Goal: Understand process/instructions

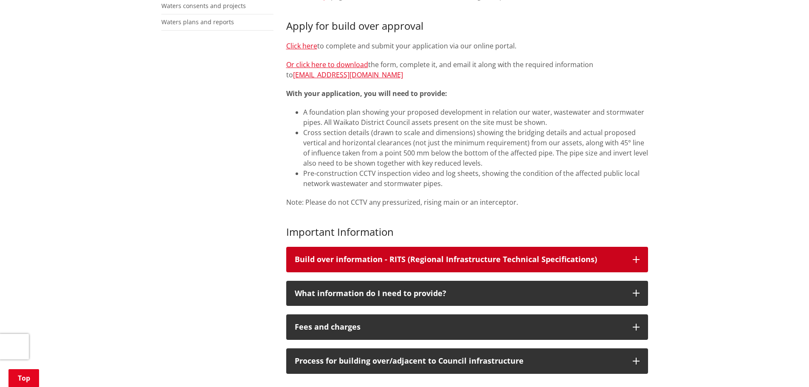
scroll to position [382, 0]
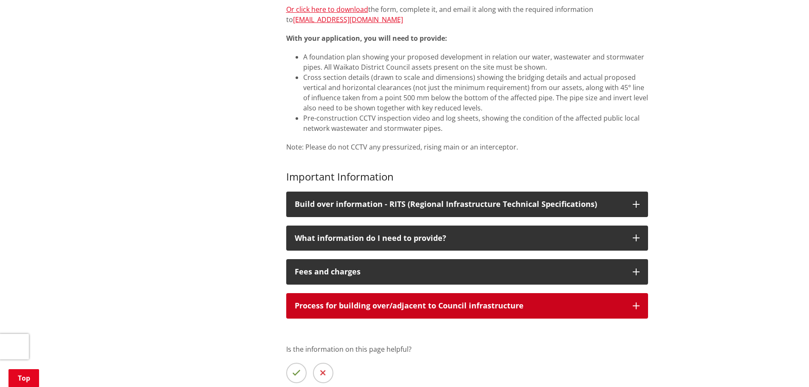
click at [405, 298] on button "Process for building over/adjacent to Council infrastructure" at bounding box center [467, 305] width 362 height 25
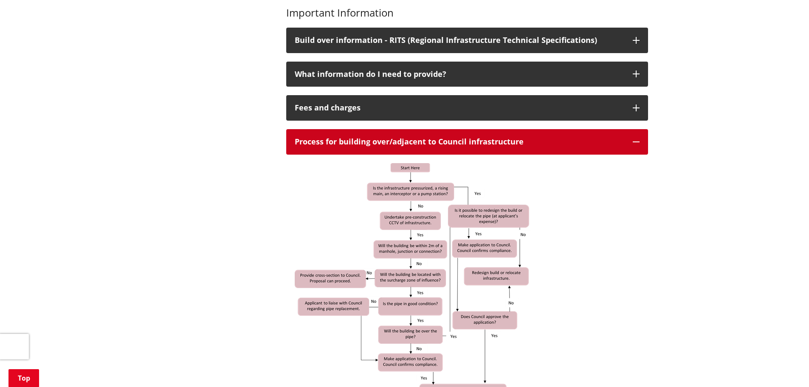
scroll to position [552, 0]
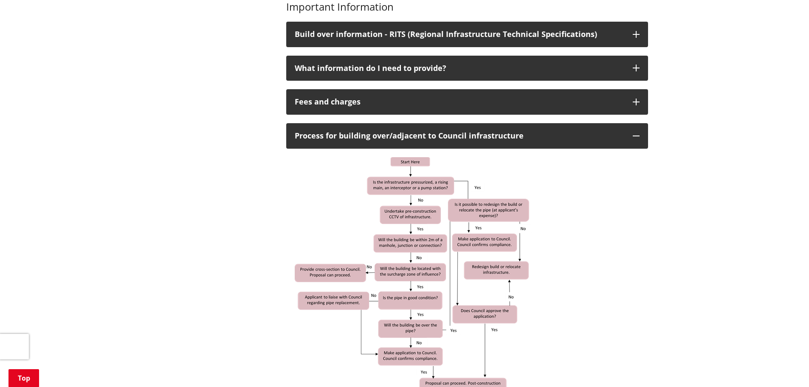
click at [417, 219] on img at bounding box center [413, 276] width 237 height 239
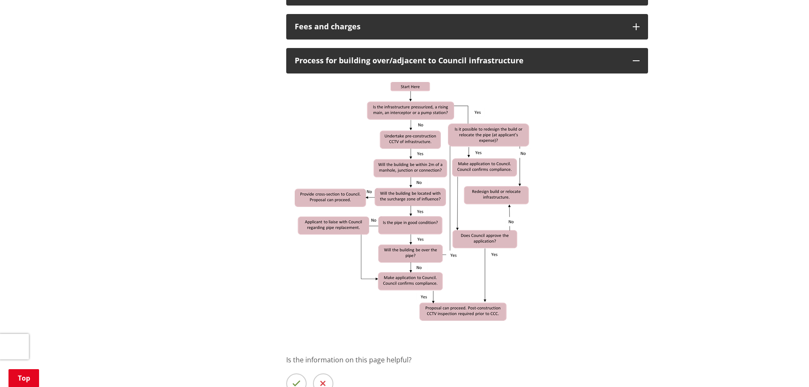
scroll to position [637, 0]
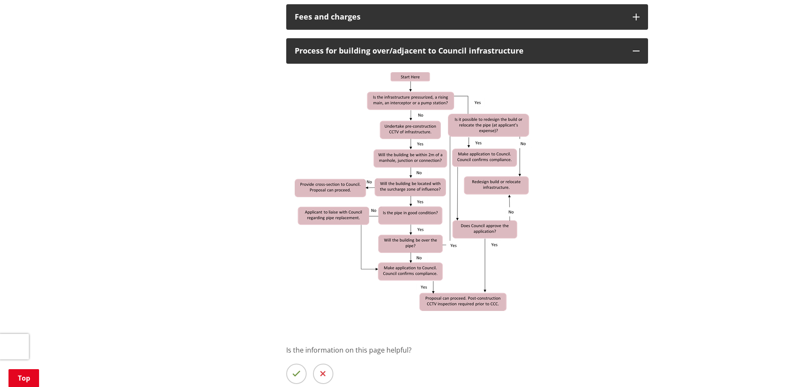
click at [576, 197] on div at bounding box center [467, 191] width 345 height 239
click at [511, 190] on img at bounding box center [413, 191] width 237 height 239
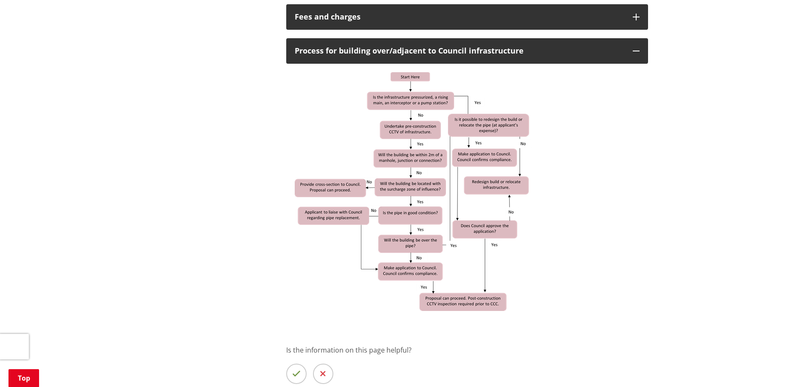
click at [511, 190] on img at bounding box center [413, 191] width 237 height 239
click at [486, 131] on img at bounding box center [413, 191] width 237 height 239
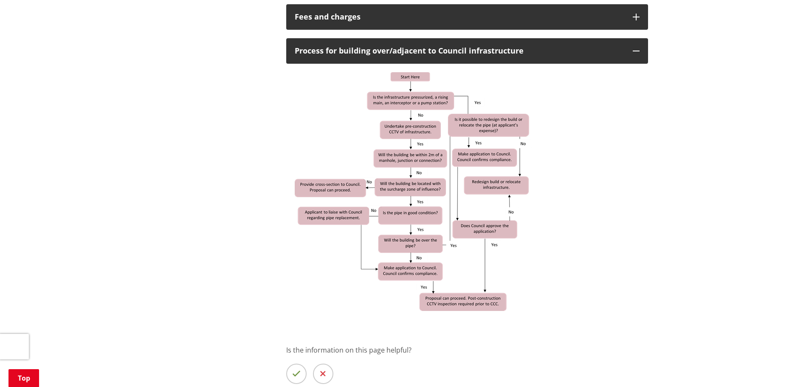
click at [486, 131] on img at bounding box center [413, 191] width 237 height 239
click at [491, 120] on img at bounding box center [413, 191] width 237 height 239
click at [551, 111] on div at bounding box center [467, 191] width 345 height 239
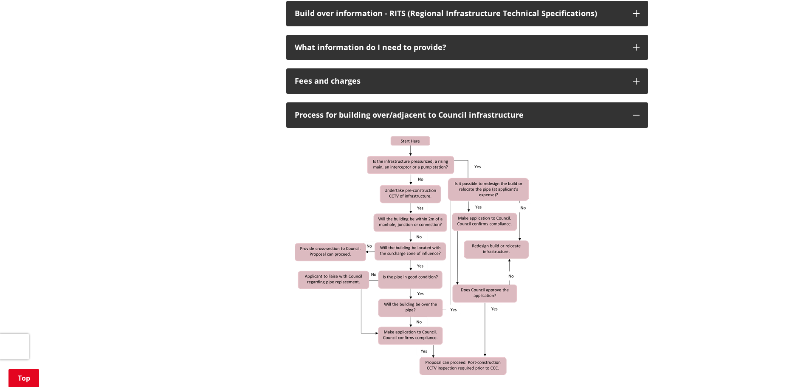
scroll to position [552, 0]
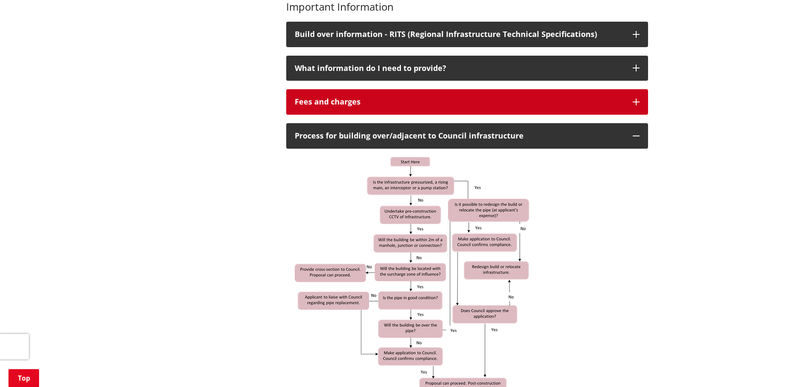
click at [370, 89] on button "Fees and charges" at bounding box center [467, 101] width 362 height 25
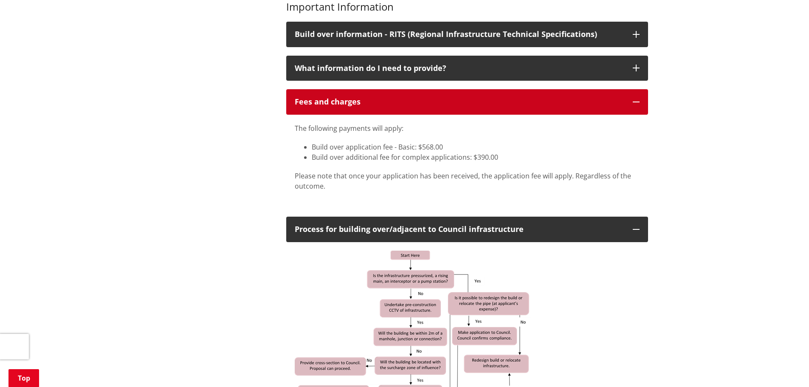
click at [364, 90] on button "Fees and charges" at bounding box center [467, 101] width 362 height 25
